Goal: Information Seeking & Learning: Learn about a topic

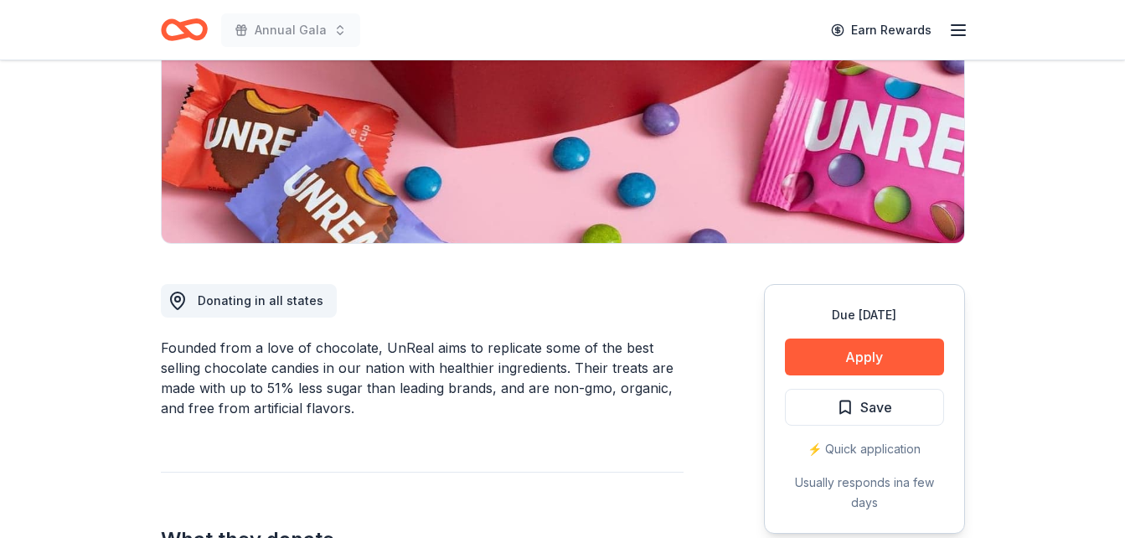
scroll to position [335, 0]
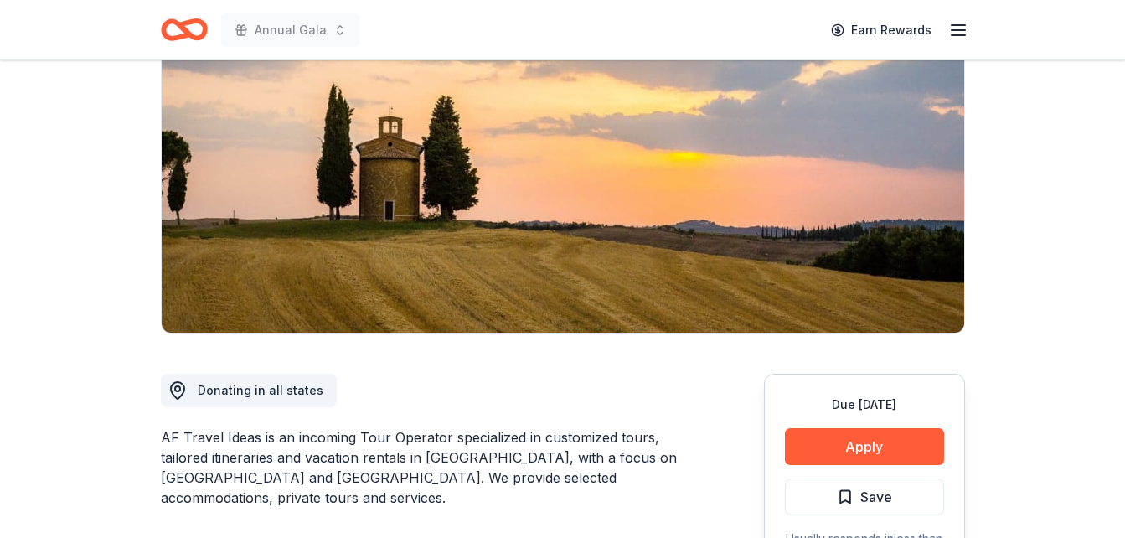
scroll to position [168, 0]
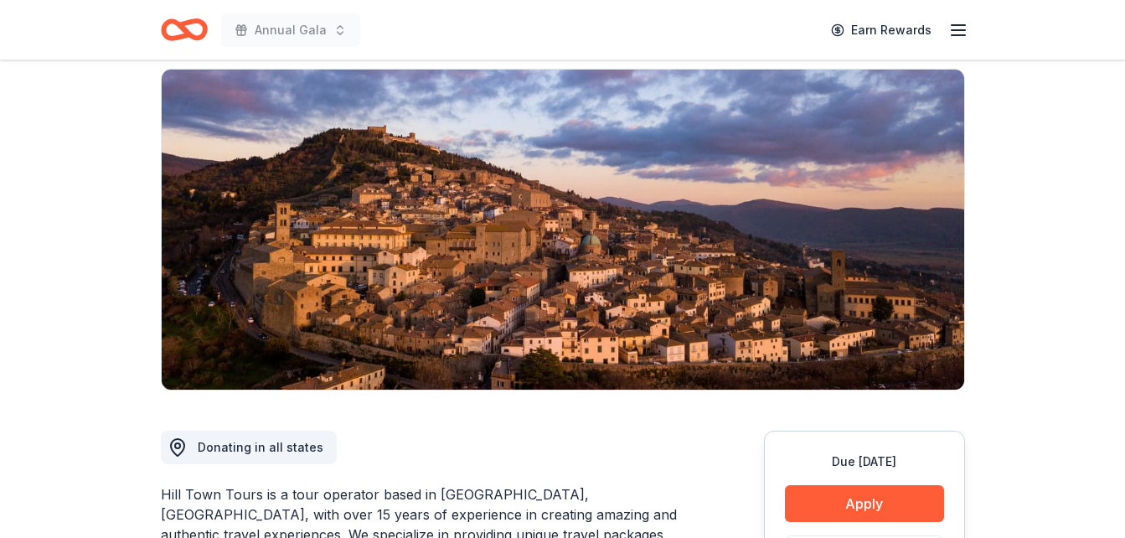
scroll to position [251, 0]
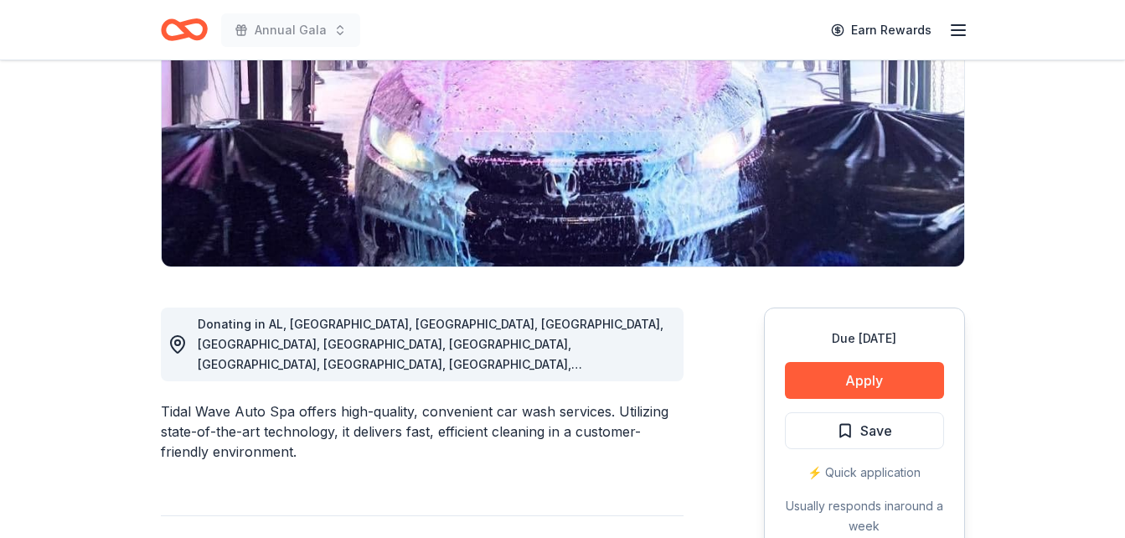
scroll to position [251, 0]
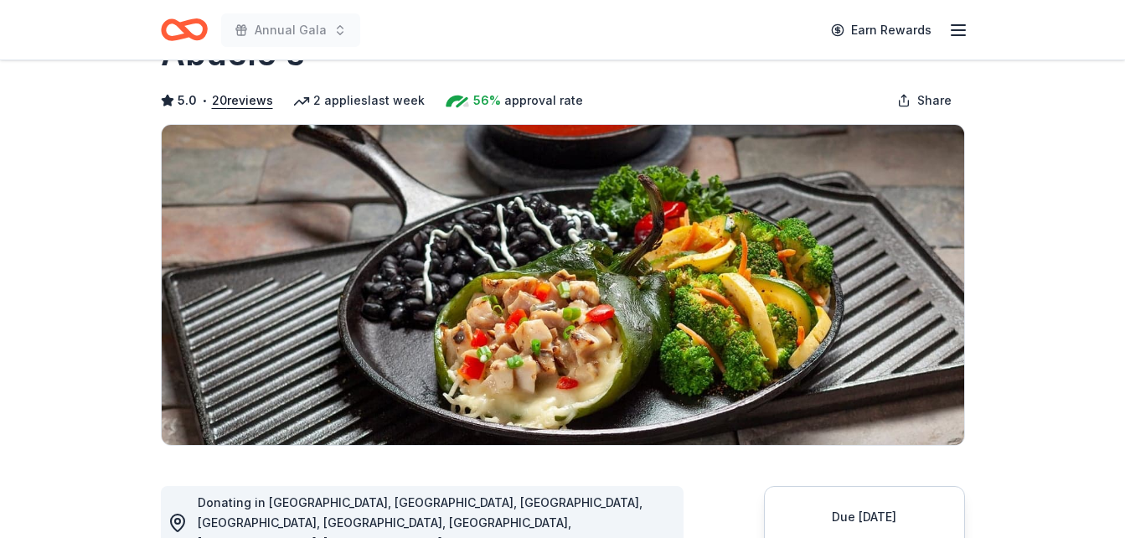
scroll to position [251, 0]
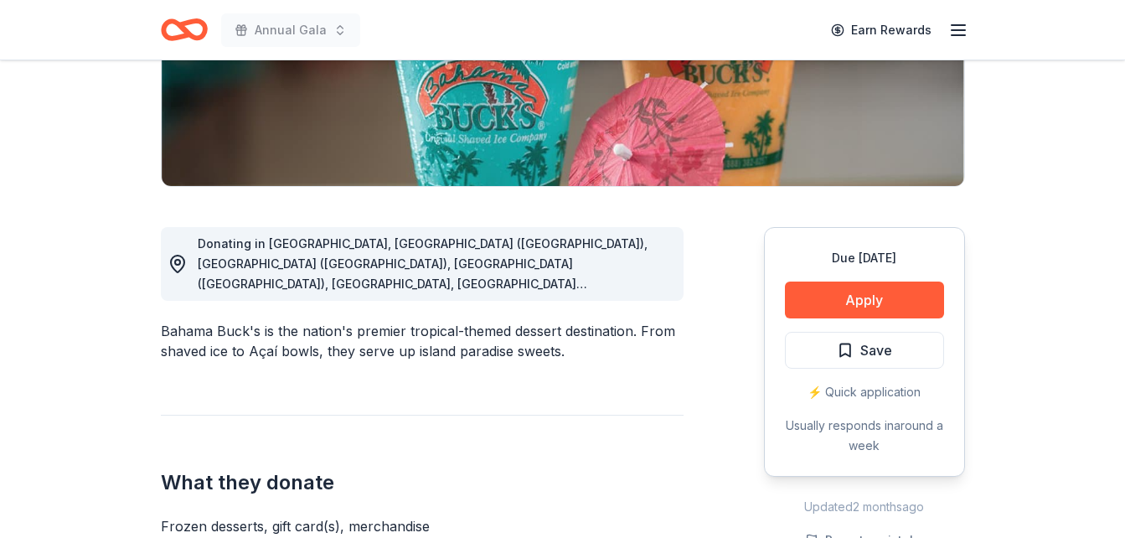
scroll to position [335, 0]
